Goal: Obtain resource: Download file/media

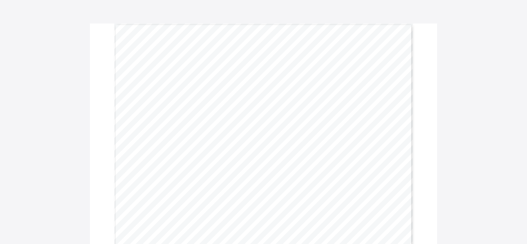
scroll to position [40, 0]
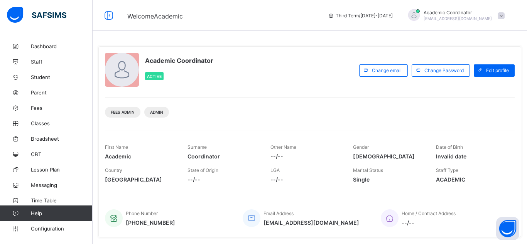
click at [460, 187] on div "Academic Coordinator Active Change email Change Password Edit profile Fees Admi…" at bounding box center [309, 141] width 422 height 191
click at [459, 187] on div "Academic Coordinator Active Change email Change Password Edit profile Fees Admi…" at bounding box center [309, 141] width 422 height 191
click at [48, 142] on link "Broadsheet" at bounding box center [46, 138] width 93 height 15
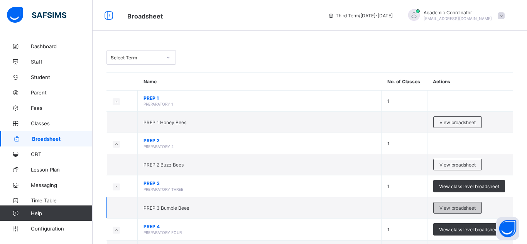
click at [457, 207] on span "View broadsheet" at bounding box center [457, 208] width 36 height 6
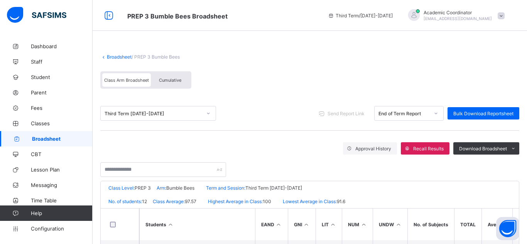
click at [261, 97] on div "Third Term [DATE]-[DATE] Send Report Link End of Term Report Bulk Download Repo…" at bounding box center [309, 113] width 419 height 34
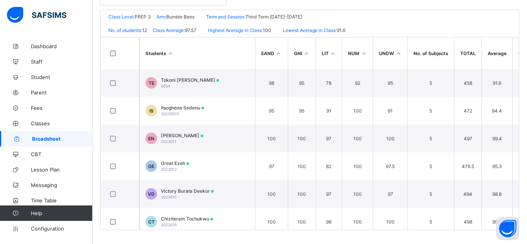
scroll to position [173, 0]
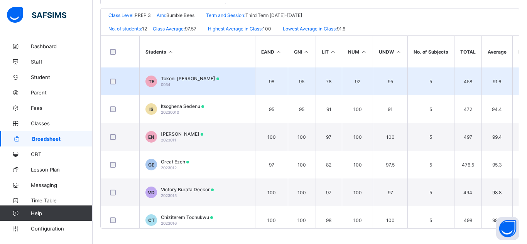
click at [148, 80] on span "TE" at bounding box center [151, 82] width 6 height 6
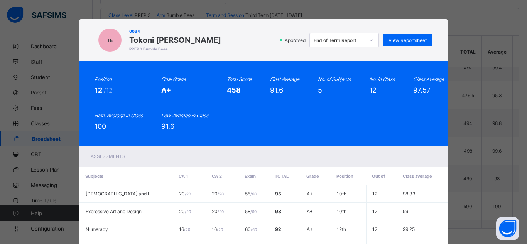
scroll to position [77, 0]
click at [397, 39] on span "View Reportsheet" at bounding box center [407, 40] width 38 height 6
click at [496, 101] on div "TE 0034 Tokoni [PERSON_NAME] PREP 3 Bumble Bees Approved End of Term Report Vie…" at bounding box center [263, 122] width 527 height 244
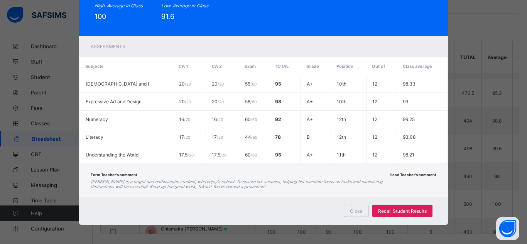
scroll to position [173, 0]
click at [353, 209] on span "Close" at bounding box center [356, 211] width 12 height 6
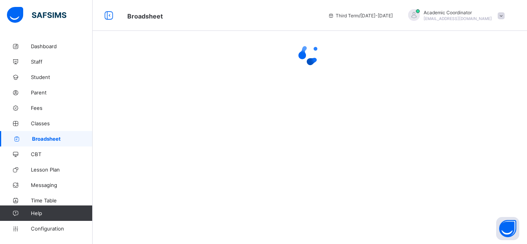
click at [188, 84] on div at bounding box center [310, 122] width 434 height 244
click at [193, 84] on div at bounding box center [310, 122] width 434 height 244
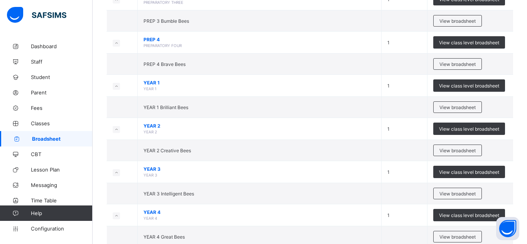
scroll to position [200, 0]
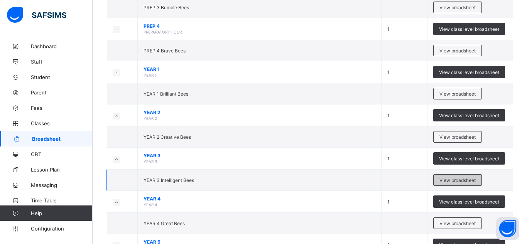
click at [454, 180] on span "View broadsheet" at bounding box center [457, 180] width 36 height 6
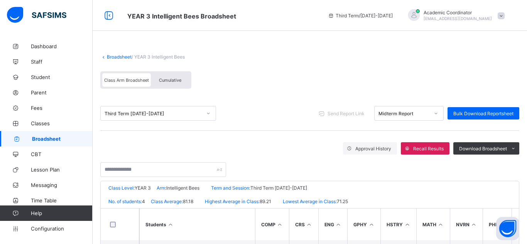
click at [427, 114] on div "Midterm Report" at bounding box center [403, 114] width 51 height 6
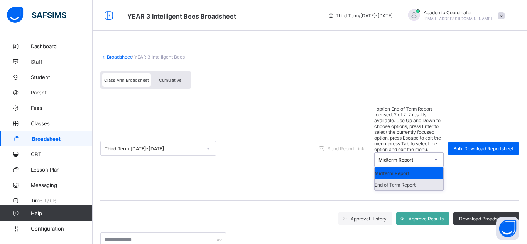
click at [394, 179] on div "End of Term Report" at bounding box center [408, 185] width 69 height 12
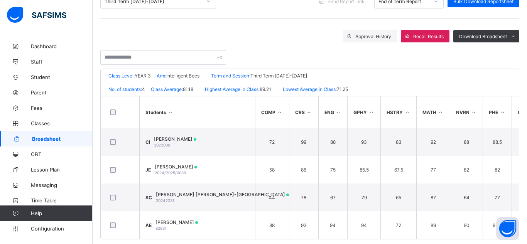
scroll to position [126, 0]
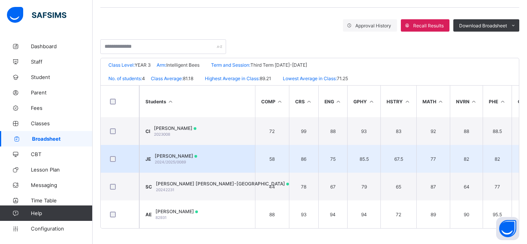
click at [146, 149] on td "JE [PERSON_NAME] 2024/2025/0089" at bounding box center [197, 159] width 116 height 28
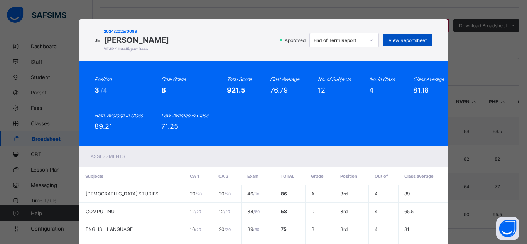
click at [407, 40] on span "View Reportsheet" at bounding box center [407, 40] width 38 height 6
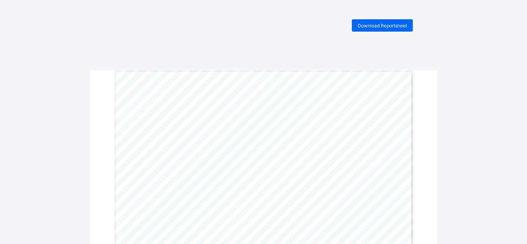
click at [380, 28] on span "Download Reportsheet" at bounding box center [381, 26] width 49 height 6
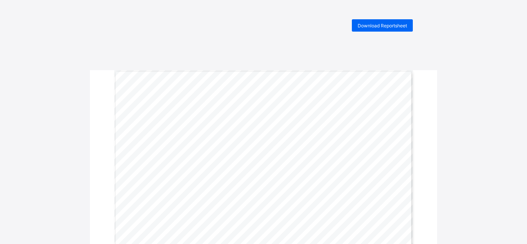
click at [383, 24] on span "Download Reportsheet" at bounding box center [381, 26] width 49 height 6
